Goal: Task Accomplishment & Management: Manage account settings

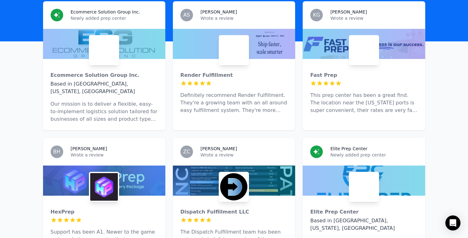
scroll to position [211, 0]
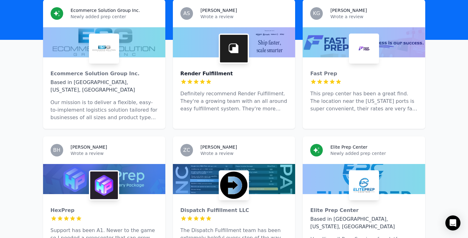
click at [251, 70] on div "Render Fulfillment" at bounding box center [233, 74] width 107 height 8
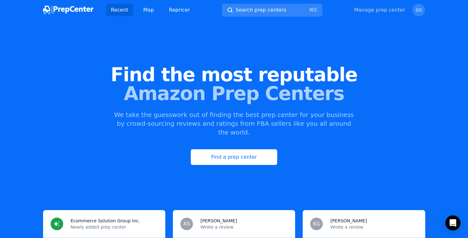
click at [386, 11] on link "Manage prep center" at bounding box center [379, 10] width 51 height 8
click at [383, 11] on link "Manage prep center" at bounding box center [379, 10] width 51 height 8
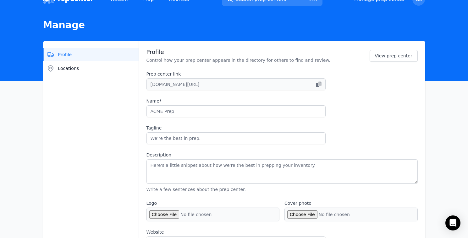
type input "Render Fulfillment"
type input "Designed to fuel eCommerce growth - Tax-free state advantage"
type textarea "Render: Your quality-fulfillment partner. The Render platform integrates with y…"
type input "www.renderfulfillment.com"
type input "6175011900"
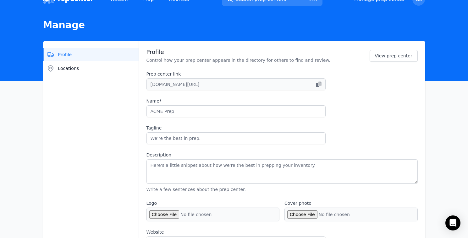
type input "info@renderfulfillment.com"
checkbox input "true"
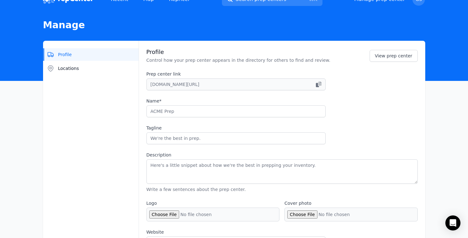
checkbox input "true"
select select "24"
type input "renderfulfillment"
type input "tryrender"
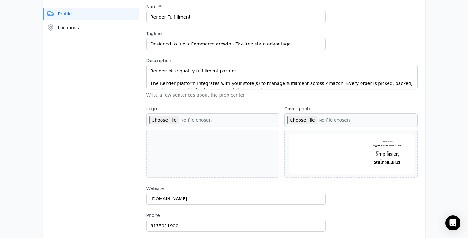
scroll to position [124, 0]
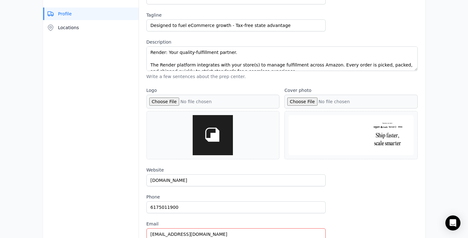
click at [304, 99] on input "Cover photo" at bounding box center [350, 102] width 133 height 14
type input "C:\fakepath\Early Adopter rates (1).png"
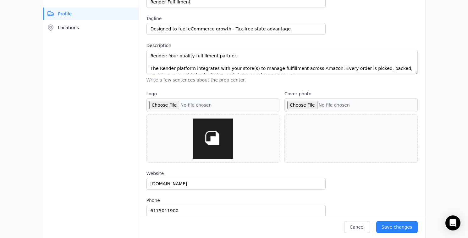
scroll to position [121, 0]
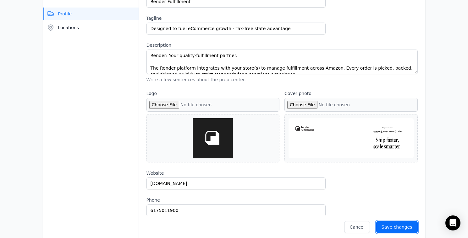
click at [397, 228] on div "Save changes" at bounding box center [396, 227] width 31 height 6
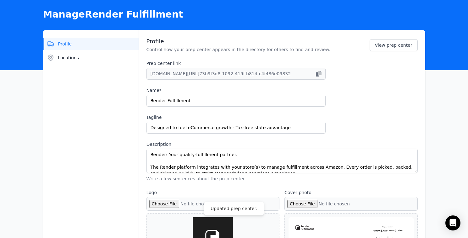
scroll to position [0, 0]
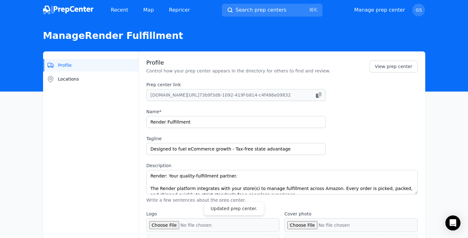
click at [83, 10] on img at bounding box center [68, 10] width 50 height 9
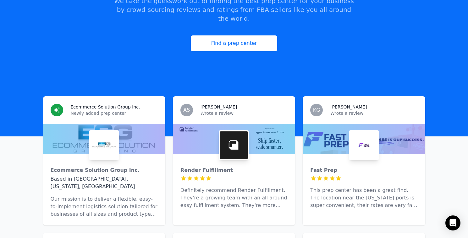
scroll to position [111, 0]
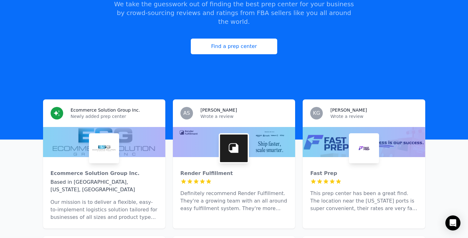
click at [263, 127] on div at bounding box center [234, 142] width 122 height 30
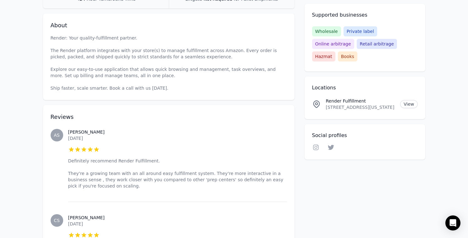
scroll to position [184, 0]
click at [114, 185] on p "Definitely recommend Render Fulfillment. They're a growing team with an all aro…" at bounding box center [177, 172] width 219 height 31
click at [115, 179] on p "Definitely recommend Render Fulfillment. They're a growing team with an all aro…" at bounding box center [177, 172] width 219 height 31
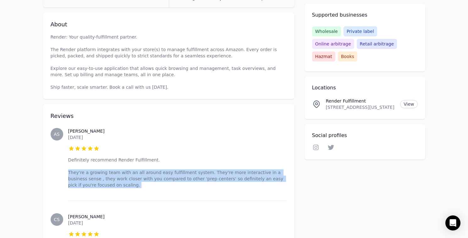
click at [115, 179] on p "Definitely recommend Render Fulfillment. They're a growing team with an all aro…" at bounding box center [177, 172] width 219 height 31
click at [118, 197] on div "Abby S. September 10, 2025 5 out of 5 stars Definitely recommend Render Fulfill…" at bounding box center [177, 158] width 219 height 85
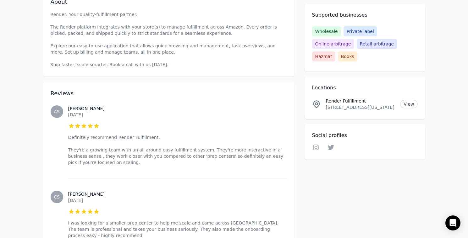
scroll to position [204, 0]
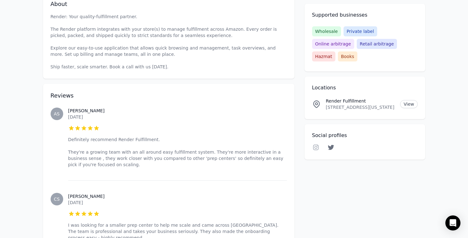
click at [332, 145] on icon at bounding box center [331, 147] width 6 height 5
click at [315, 145] on link "Instagram" at bounding box center [316, 149] width 8 height 8
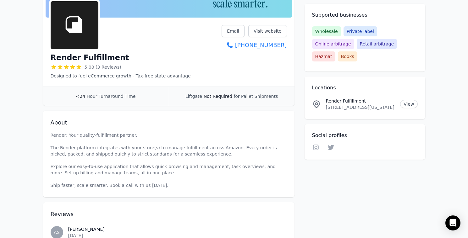
scroll to position [0, 0]
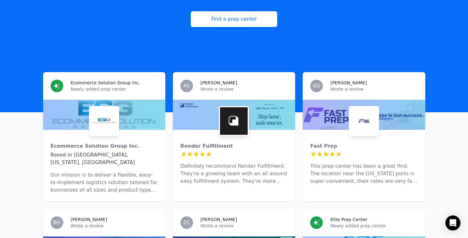
scroll to position [139, 0]
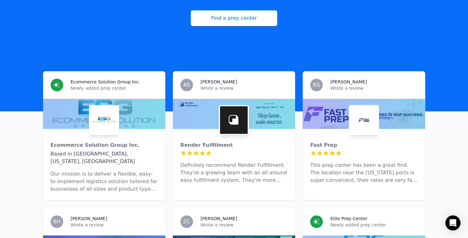
click at [145, 129] on div "Ecommerce Solution Group Inc. Based in Kenner, Louisiana, US Our mission is to …" at bounding box center [104, 165] width 122 height 72
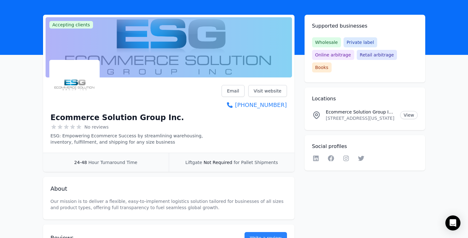
scroll to position [24, 0]
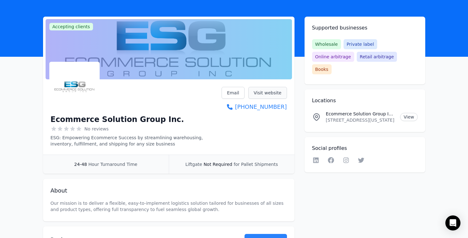
click at [273, 96] on link "Visit website" at bounding box center [267, 93] width 39 height 12
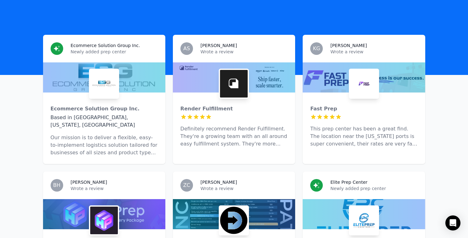
scroll to position [176, 0]
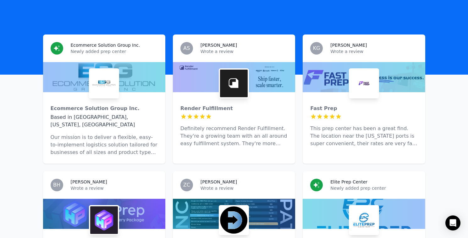
click at [279, 62] on div at bounding box center [234, 77] width 122 height 30
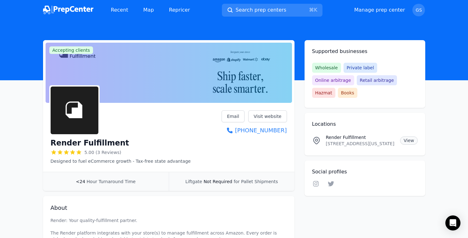
click at [412, 137] on link "View" at bounding box center [408, 141] width 17 height 8
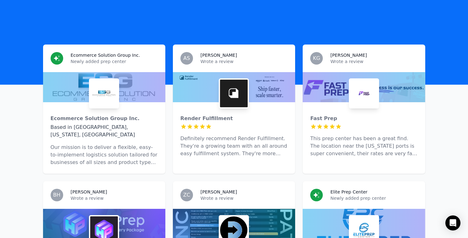
scroll to position [178, 0]
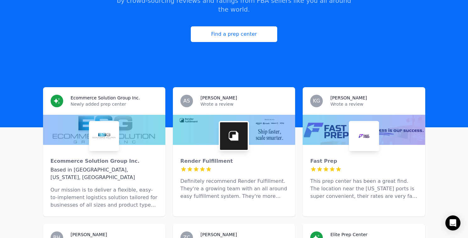
scroll to position [127, 0]
